Goal: Find specific page/section: Find specific page/section

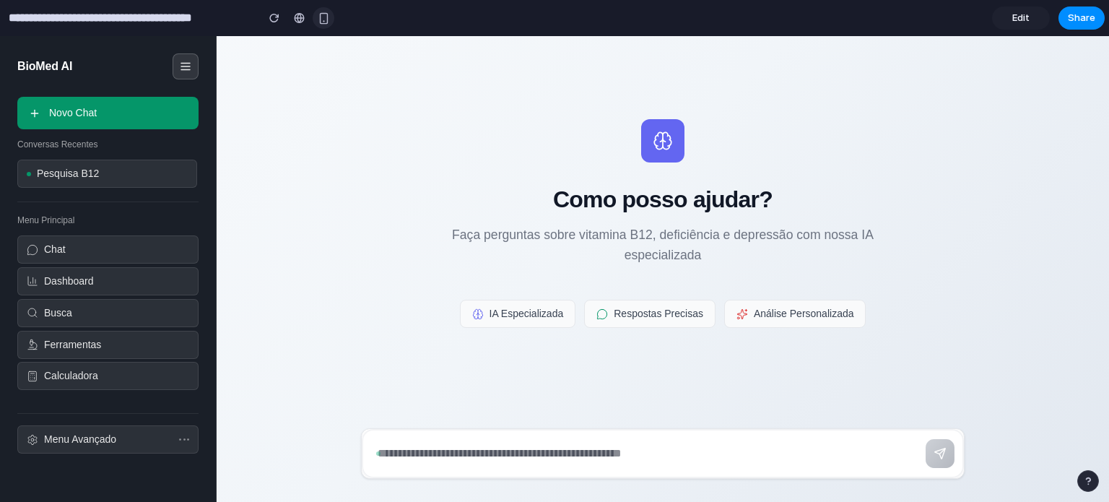
click at [330, 18] on button "button" at bounding box center [324, 18] width 22 height 22
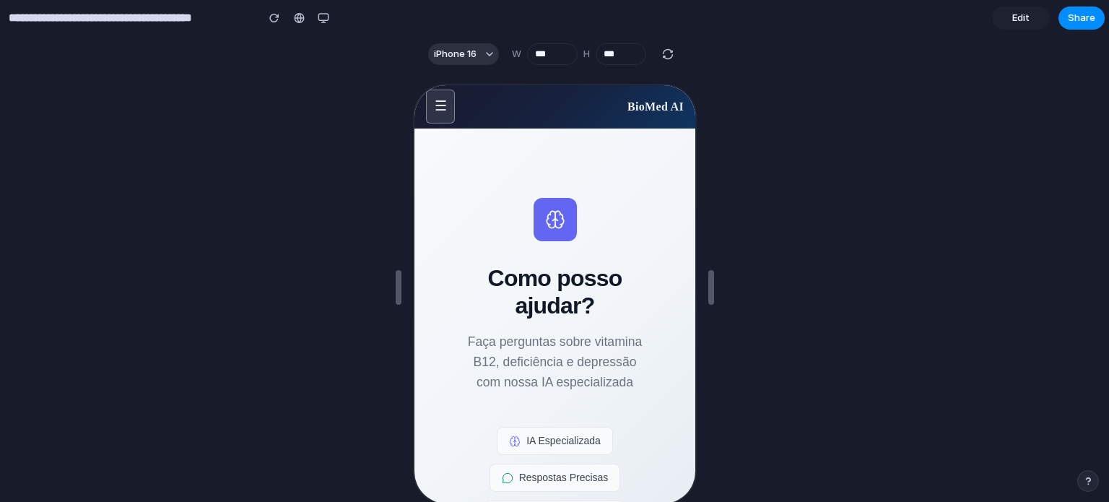
click at [435, 105] on button "☰" at bounding box center [438, 105] width 29 height 34
click at [436, 105] on button "☰" at bounding box center [438, 105] width 29 height 34
click at [1024, 12] on span "Edit" at bounding box center [1020, 18] width 17 height 14
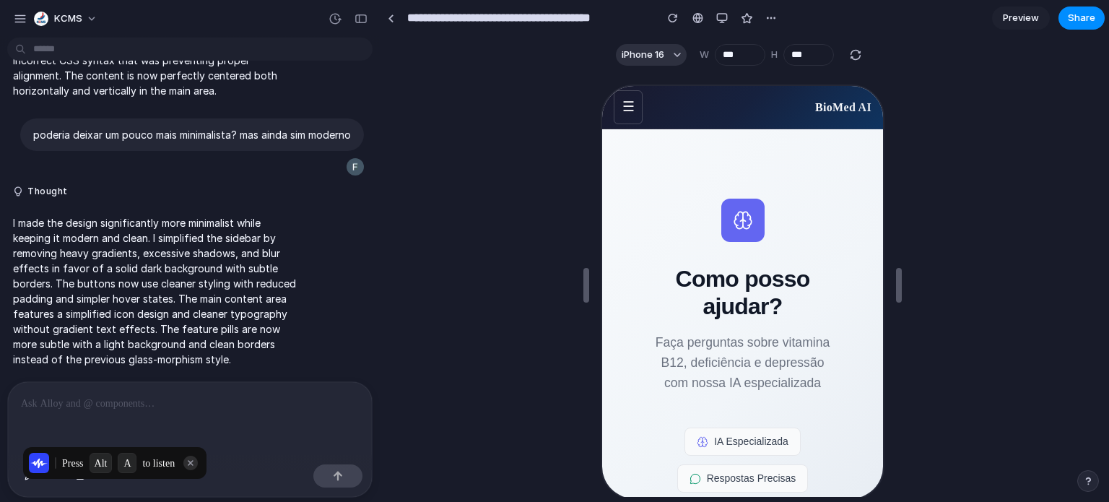
click at [45, 482] on div "Press Alt A to listen" at bounding box center [115, 463] width 192 height 40
click at [194, 467] on icon at bounding box center [190, 463] width 14 height 14
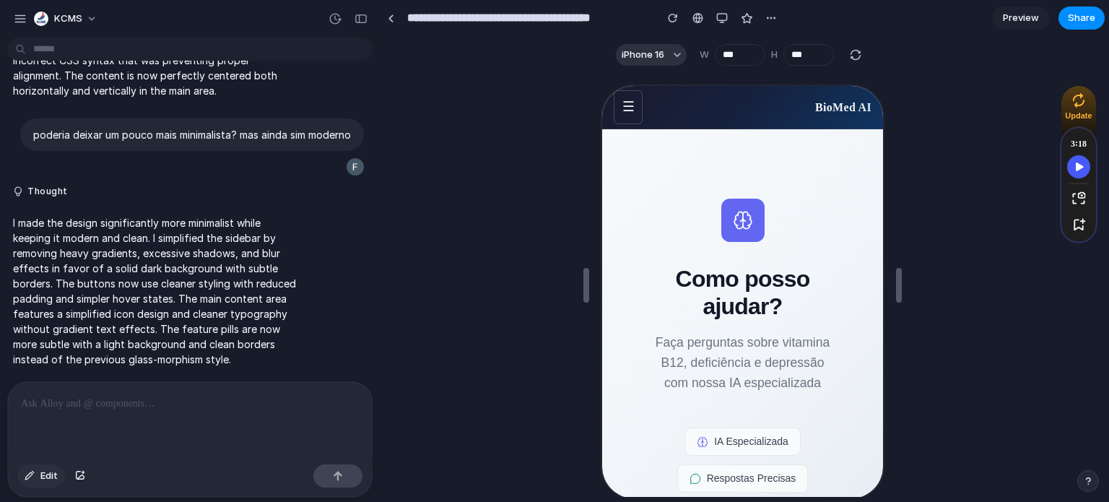
click at [46, 472] on span "Edit" at bounding box center [48, 476] width 17 height 14
